Goal: Information Seeking & Learning: Learn about a topic

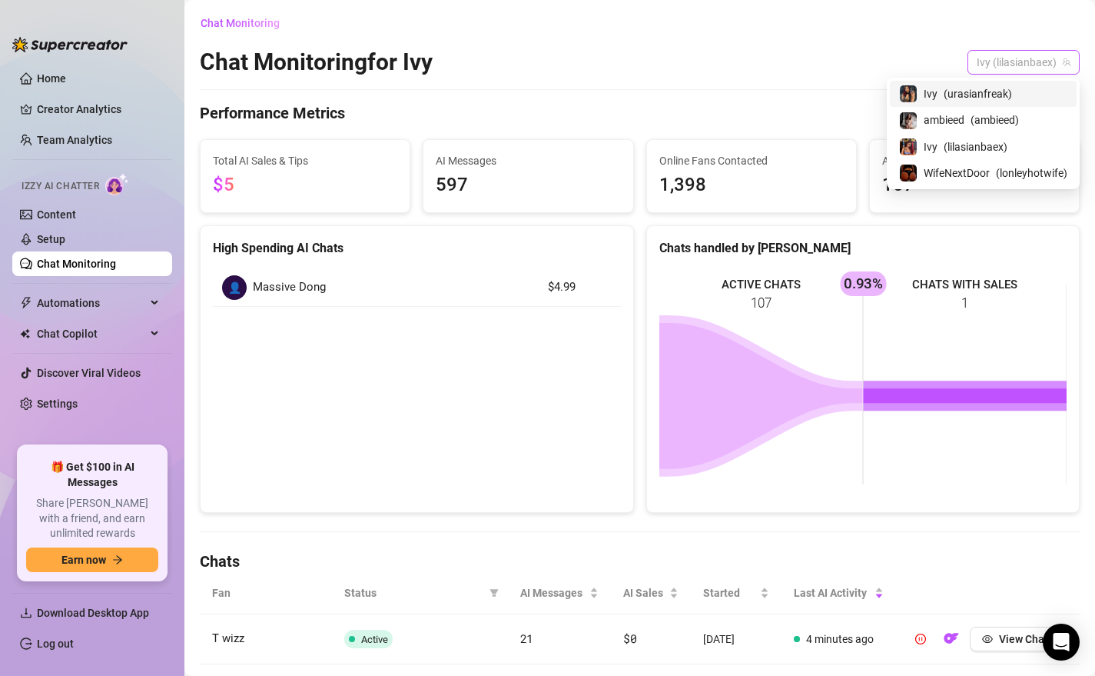
click at [985, 61] on span "Ivy (lilasianbaex)" at bounding box center [1024, 62] width 94 height 23
click at [969, 89] on span "( urasianfreak )" at bounding box center [978, 93] width 68 height 17
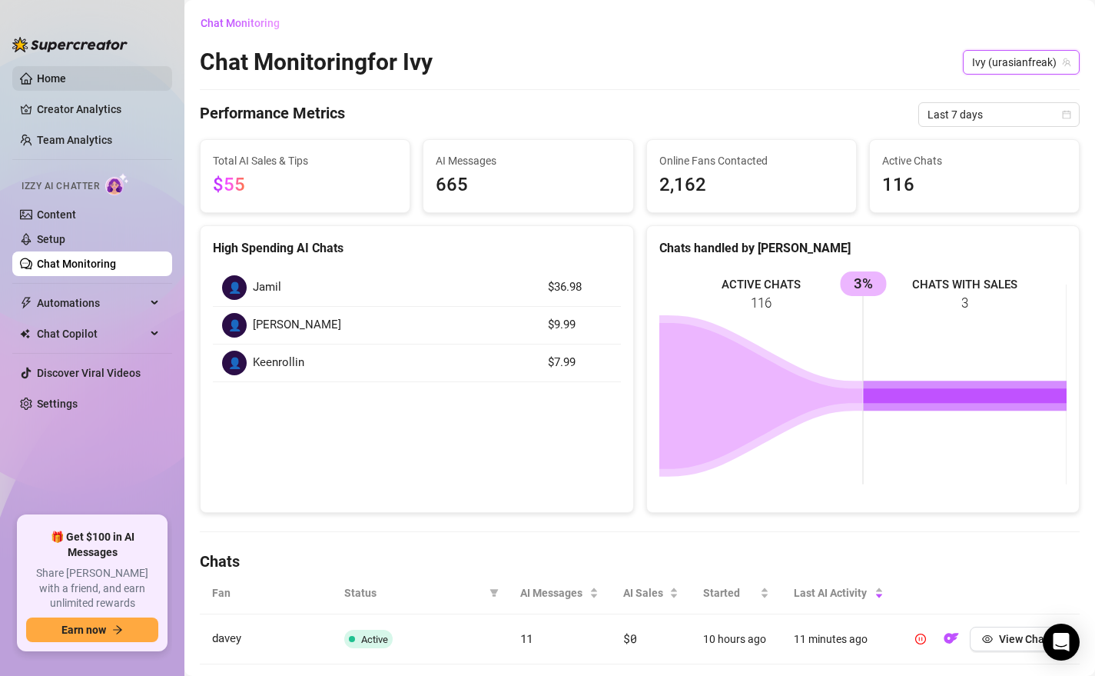
click at [56, 85] on link "Home" at bounding box center [51, 78] width 29 height 12
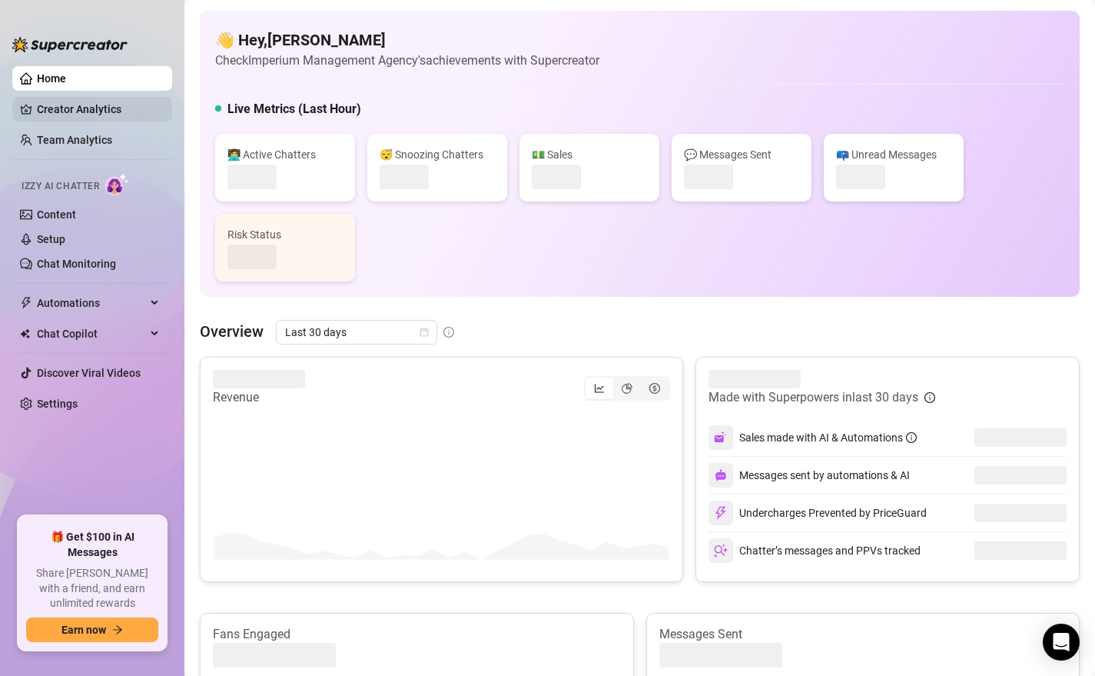
click at [73, 118] on link "Creator Analytics" at bounding box center [98, 109] width 123 height 25
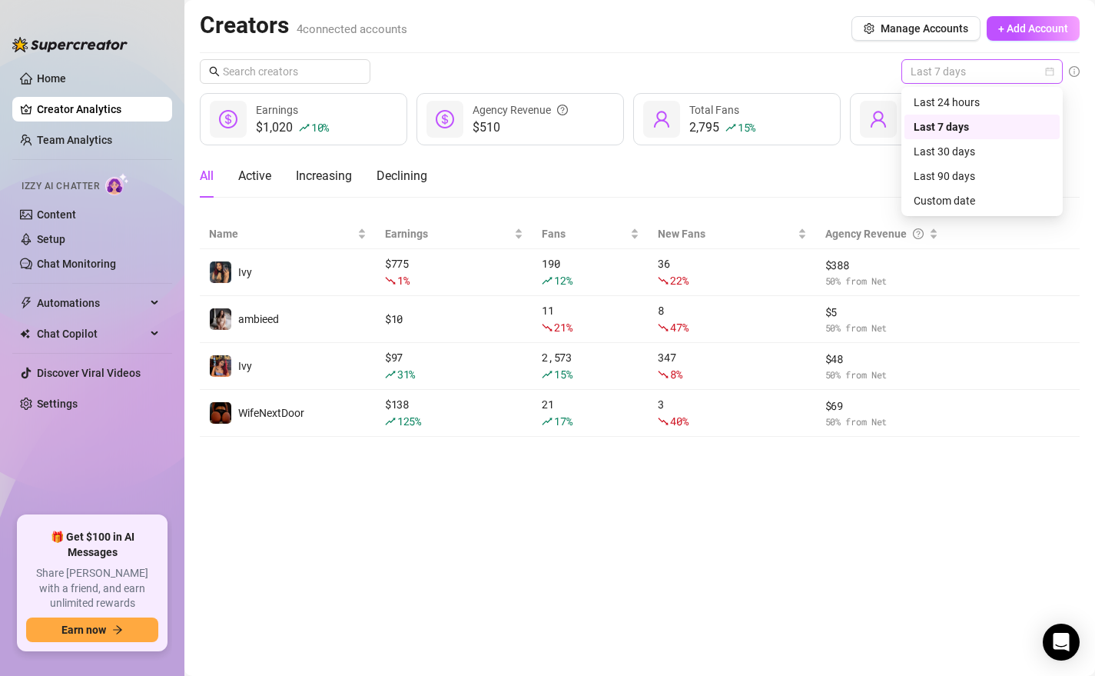
click at [962, 83] on div "Last 7 days" at bounding box center [982, 71] width 161 height 25
click at [958, 111] on div "Last 24 hours" at bounding box center [982, 102] width 155 height 25
